Goal: Information Seeking & Learning: Learn about a topic

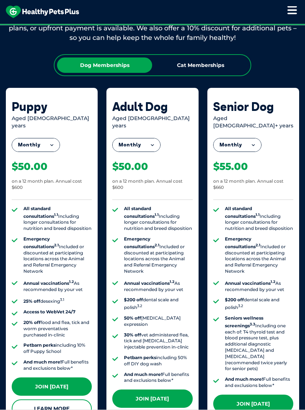
scroll to position [596, 0]
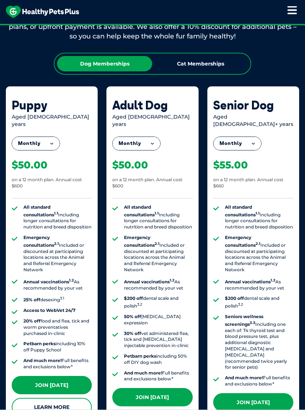
click at [151, 137] on button "Monthly" at bounding box center [137, 143] width 48 height 13
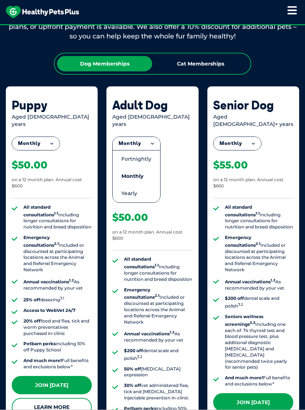
click at [125, 185] on li "Yearly" at bounding box center [137, 193] width 48 height 17
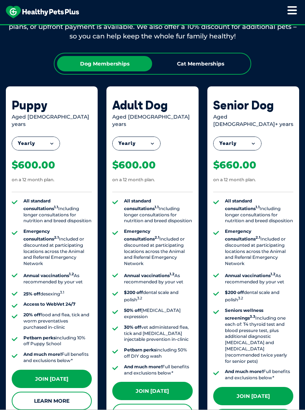
click at [151, 137] on button "Yearly" at bounding box center [137, 143] width 48 height 13
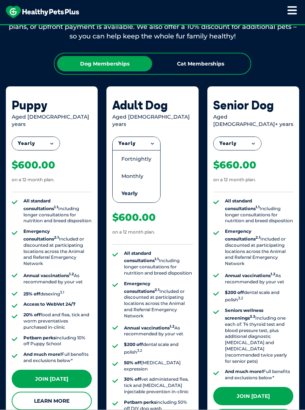
click at [124, 168] on li "Monthly" at bounding box center [137, 176] width 48 height 17
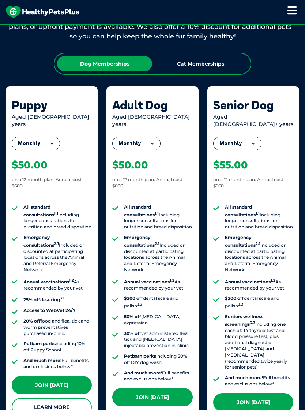
click at [187, 56] on div "Cat Memberships" at bounding box center [200, 63] width 95 height 15
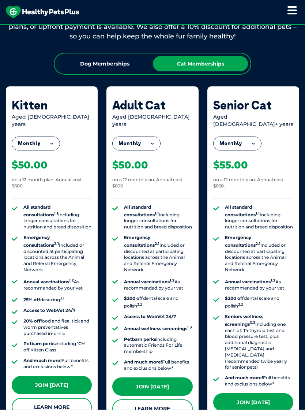
click at [148, 139] on button "Monthly" at bounding box center [137, 143] width 48 height 13
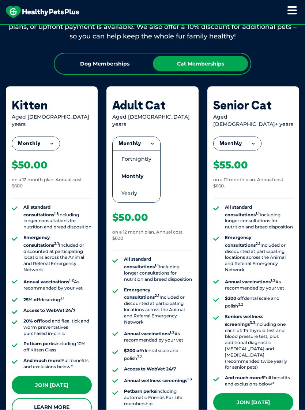
click at [123, 185] on li "Yearly" at bounding box center [137, 193] width 48 height 17
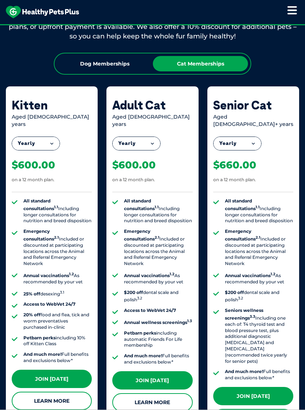
click at [149, 137] on button "Yearly" at bounding box center [137, 143] width 48 height 13
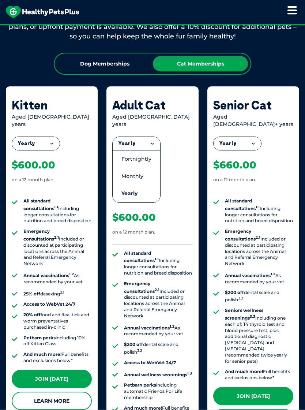
click at [126, 169] on li "Monthly" at bounding box center [137, 176] width 48 height 17
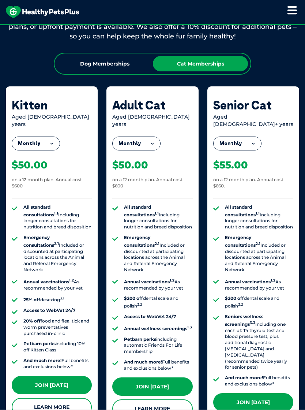
click at [83, 59] on div "Dog Memberships" at bounding box center [104, 63] width 95 height 15
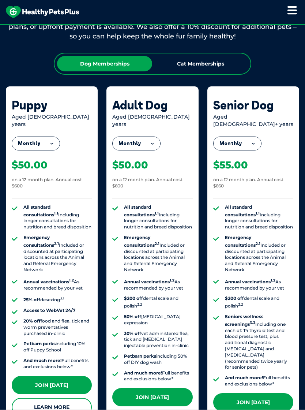
click at [152, 140] on button "Monthly" at bounding box center [137, 143] width 48 height 13
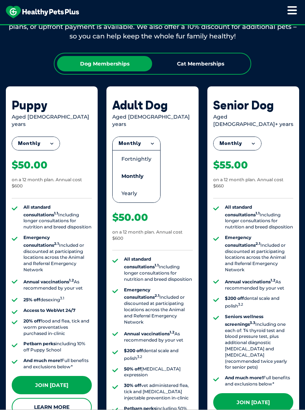
click at [186, 180] on div "Monthly Fortnightly Monthly Yearly $23.08 on a 12 month plan. Annual cost $600 …" at bounding box center [152, 271] width 80 height 286
click at [131, 150] on li "Fortnightly" at bounding box center [137, 159] width 48 height 18
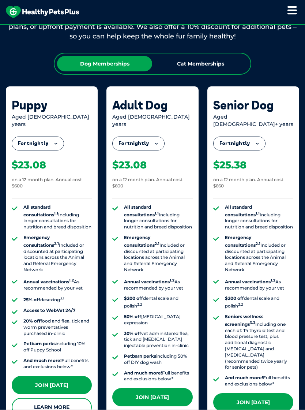
click at [160, 137] on button "Fortnightly" at bounding box center [139, 143] width 52 height 13
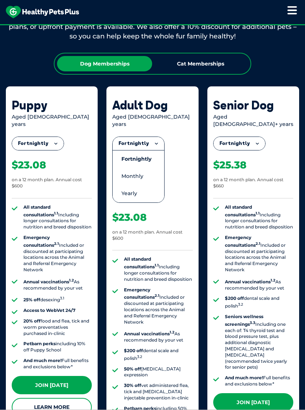
click at [128, 168] on li "Monthly" at bounding box center [139, 176] width 52 height 17
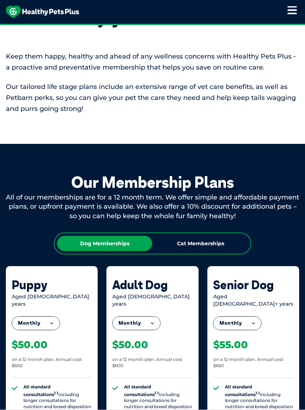
scroll to position [437, 0]
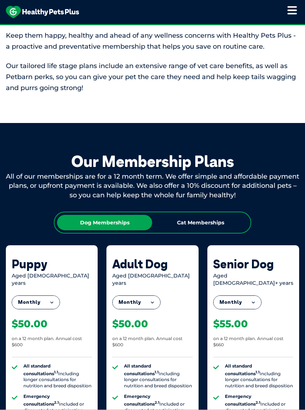
click at [187, 215] on div "Cat Memberships" at bounding box center [200, 222] width 95 height 15
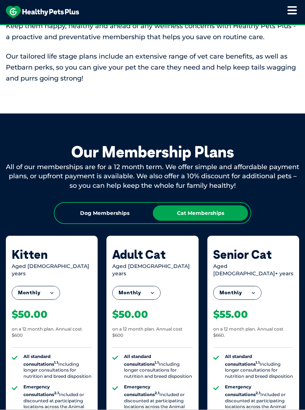
scroll to position [446, 0]
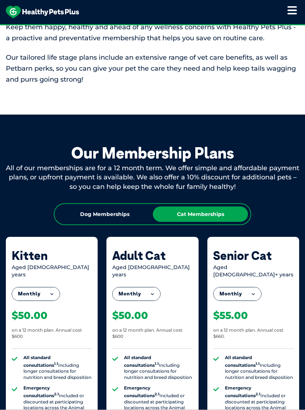
click at [89, 211] on div "Dog Memberships" at bounding box center [104, 214] width 95 height 15
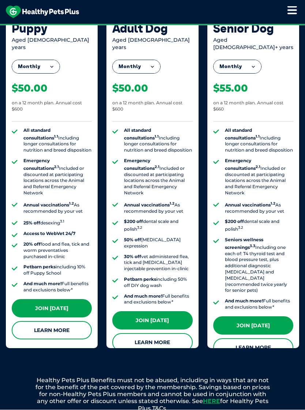
scroll to position [694, 0]
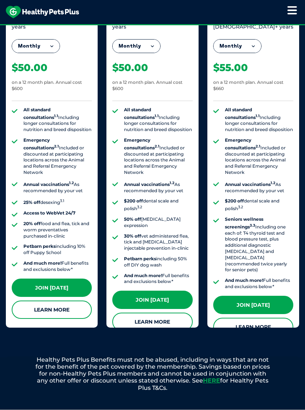
click at [137, 313] on link "Learn More" at bounding box center [152, 322] width 80 height 18
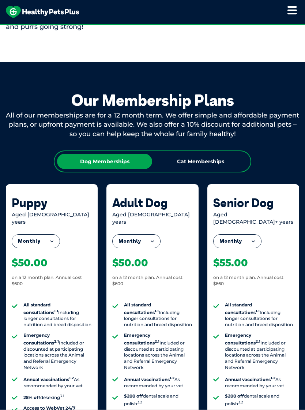
scroll to position [496, 0]
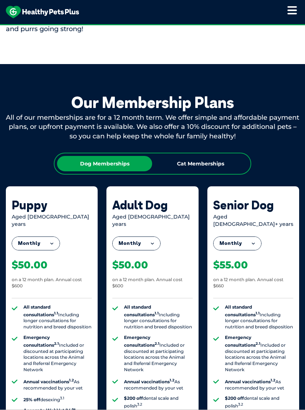
click at [176, 156] on div "Cat Memberships" at bounding box center [200, 163] width 95 height 15
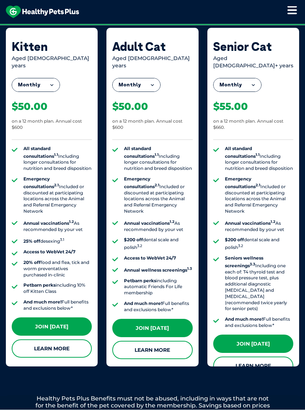
scroll to position [655, 0]
click at [138, 341] on link "Learn More" at bounding box center [152, 350] width 80 height 18
click at [240, 357] on link "Learn More" at bounding box center [254, 366] width 80 height 18
click at [135, 341] on link "Learn More" at bounding box center [152, 350] width 80 height 18
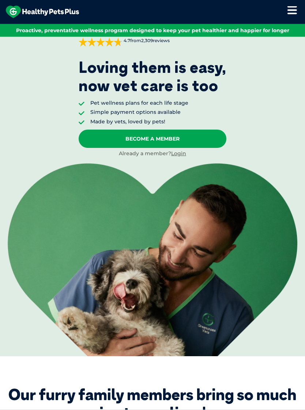
scroll to position [0, 0]
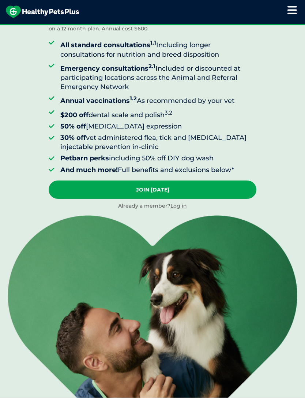
scroll to position [66, 0]
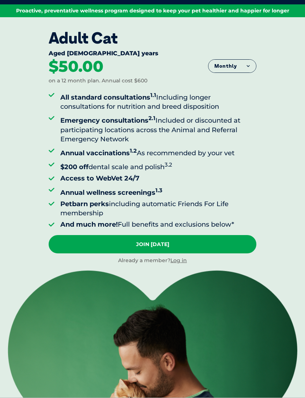
scroll to position [21, 0]
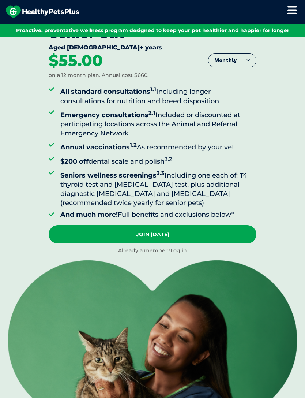
scroll to position [25, 0]
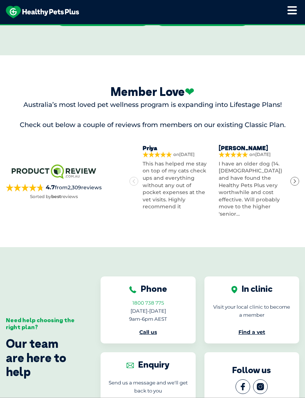
scroll to position [2313, 0]
